Goal: Task Accomplishment & Management: Manage account settings

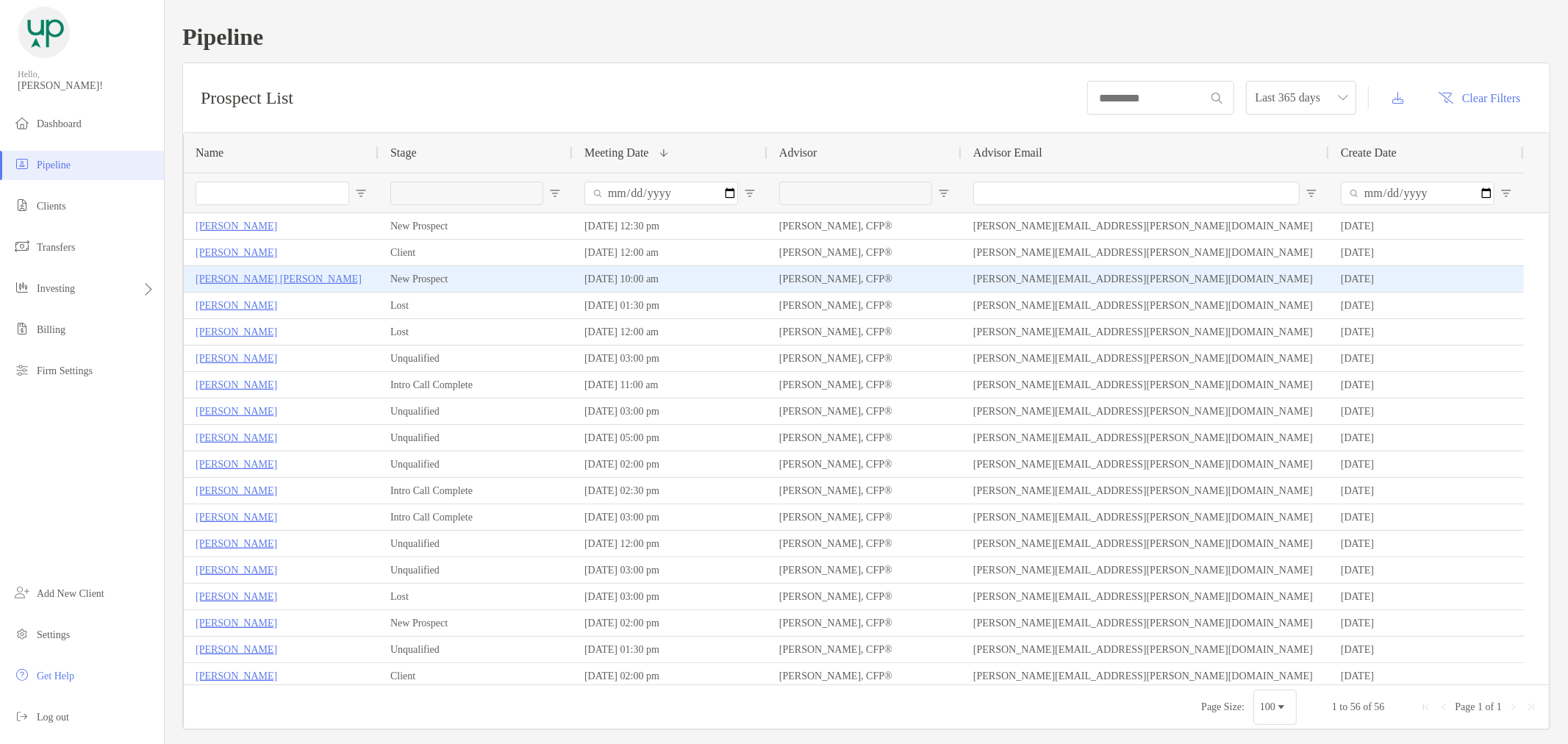
click at [219, 273] on p "[PERSON_NAME] [PERSON_NAME]" at bounding box center [278, 279] width 166 height 19
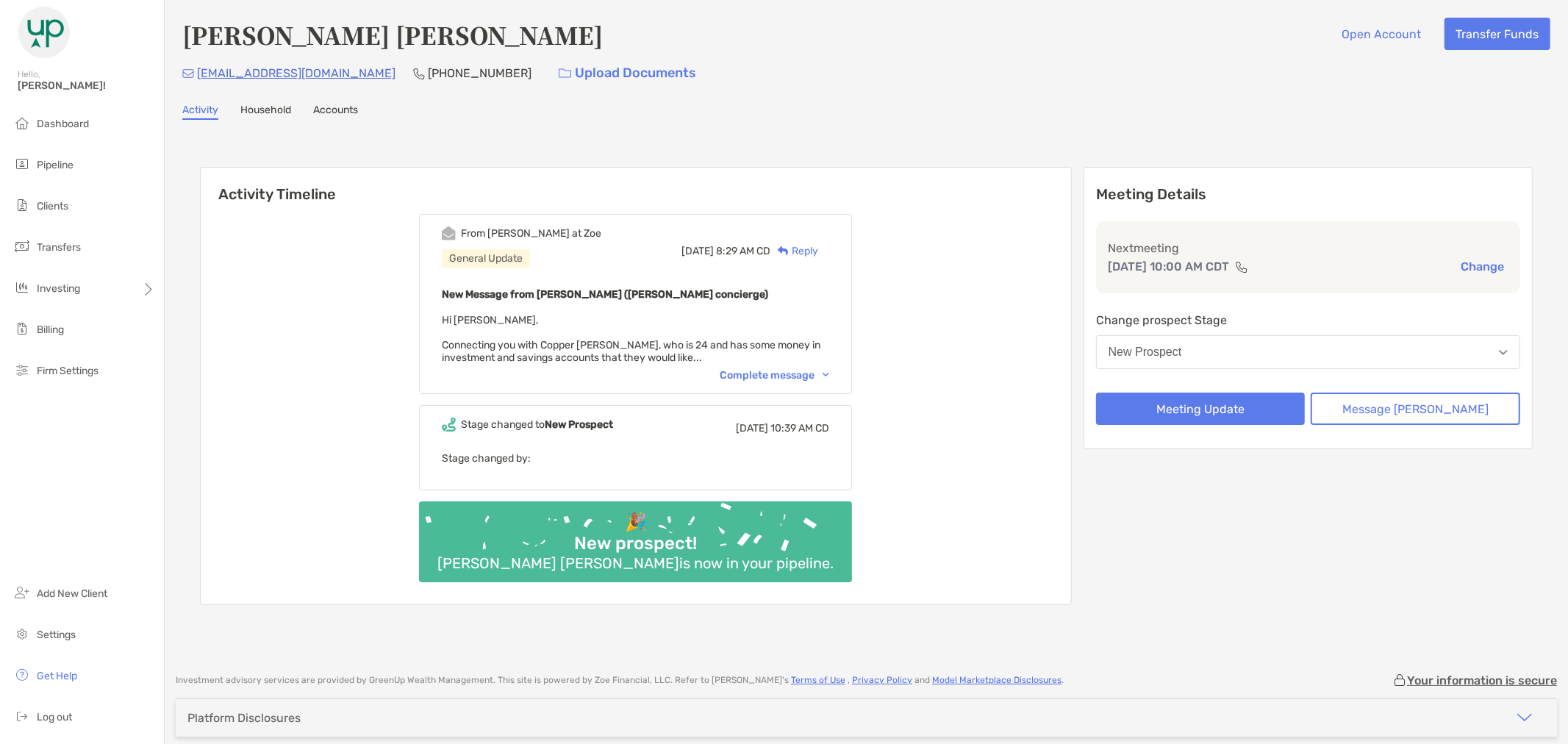
click at [829, 375] on div "Complete message" at bounding box center [774, 375] width 110 height 12
